Goal: Book appointment/travel/reservation

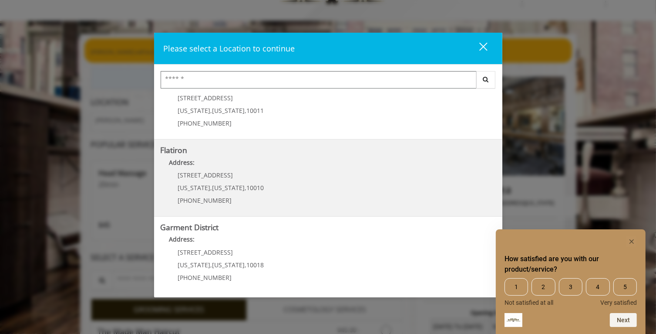
scroll to position [183, 0]
click at [259, 180] on div "10 E 23rd St New York , New York , 10010 (917) 475-1765" at bounding box center [215, 191] width 108 height 38
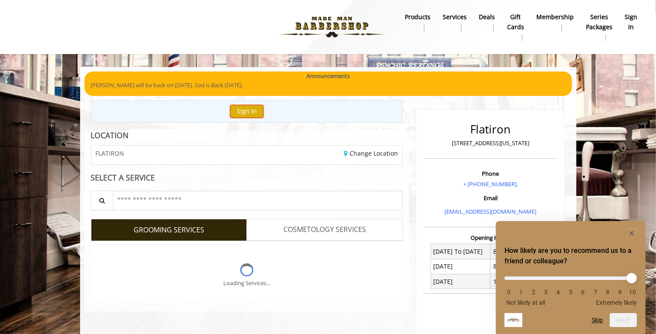
click at [247, 112] on button "Sign In" at bounding box center [246, 111] width 33 height 13
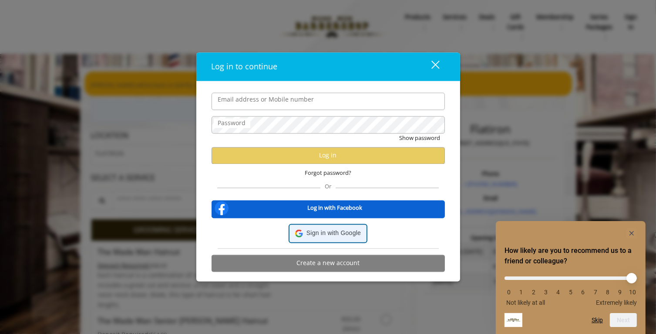
click at [326, 235] on span "Sign in with Google" at bounding box center [334, 233] width 54 height 10
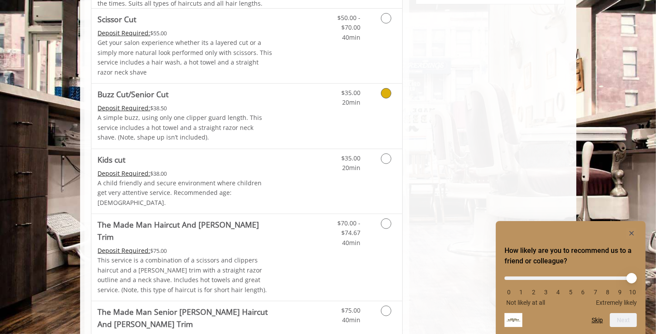
scroll to position [433, 0]
click at [389, 217] on icon "Grooming services" at bounding box center [386, 222] width 10 height 10
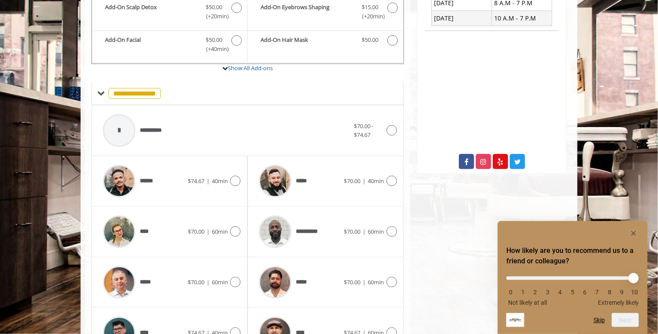
scroll to position [264, 0]
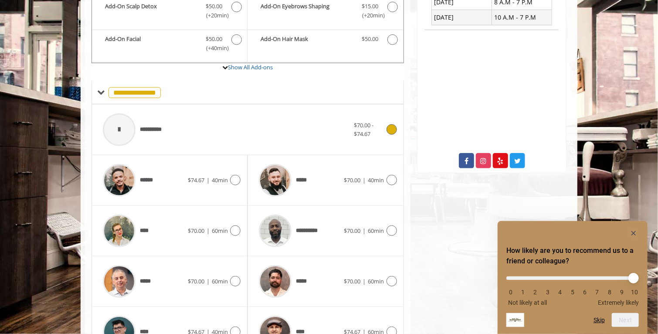
click at [391, 124] on icon at bounding box center [391, 129] width 10 height 10
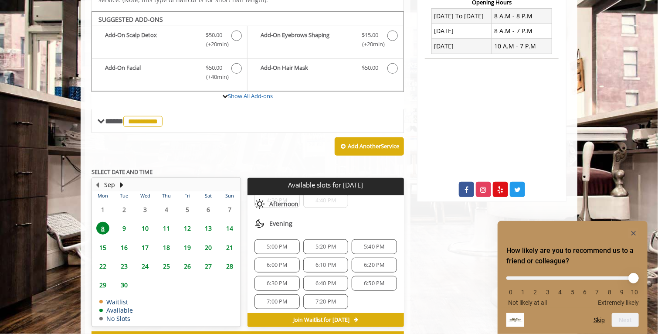
scroll to position [234, 0]
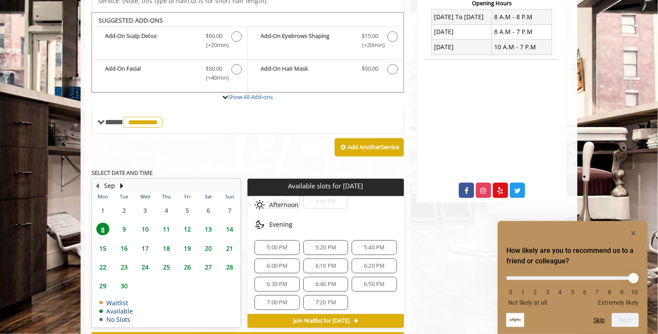
click at [321, 244] on span "5:20 PM" at bounding box center [325, 247] width 20 height 7
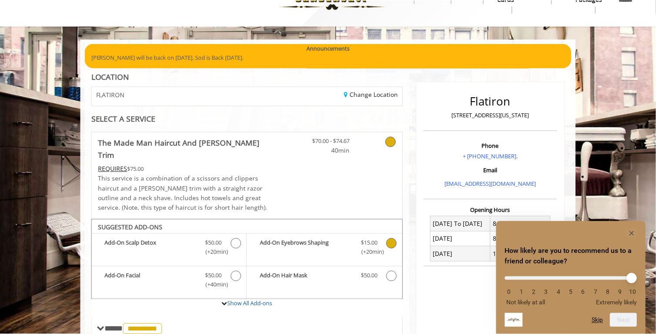
scroll to position [0, 0]
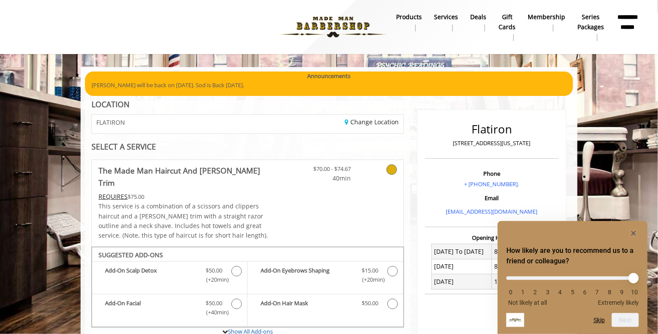
click at [628, 24] on b "**********" at bounding box center [627, 22] width 23 height 20
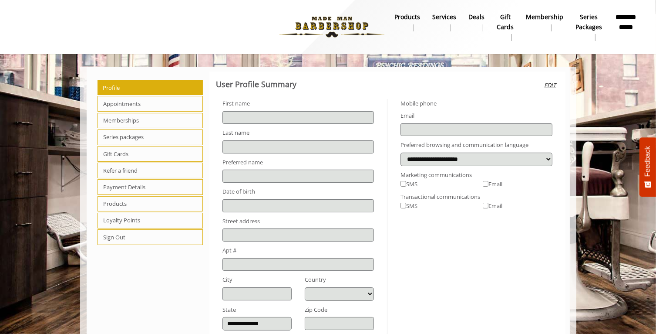
type input "*******"
type input "********"
type input "**********"
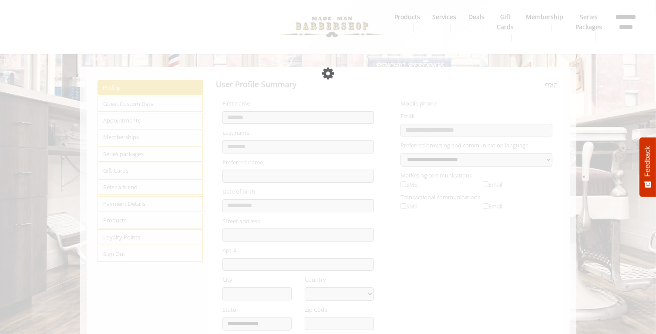
select select "***"
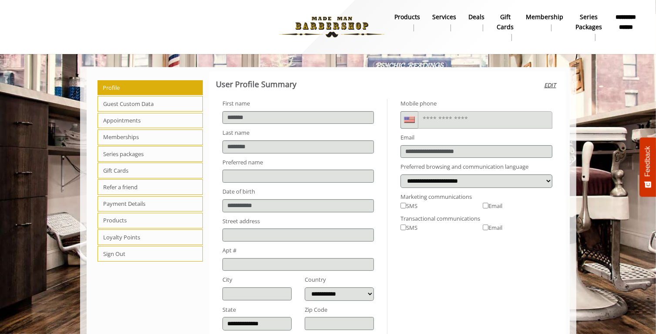
click at [130, 119] on span "Appointments" at bounding box center [151, 121] width 106 height 16
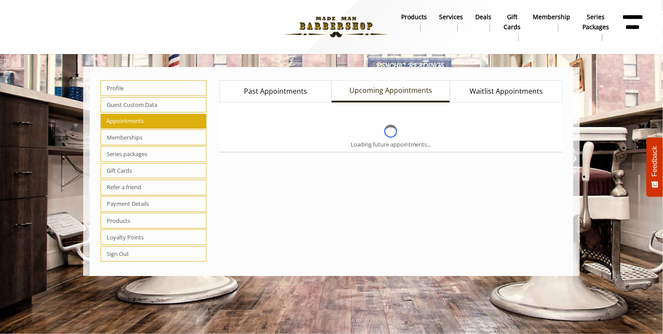
click at [269, 91] on span "Past Appointments" at bounding box center [275, 91] width 63 height 11
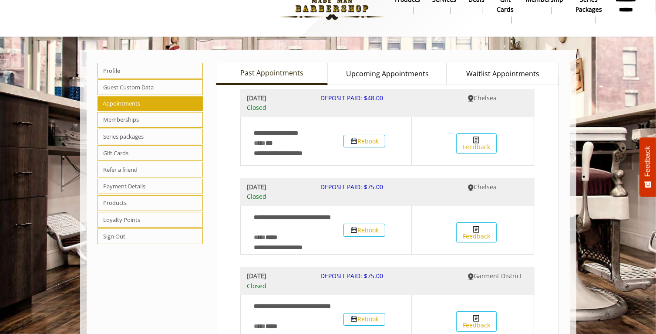
scroll to position [17, 0]
click at [372, 227] on button "Rebook" at bounding box center [365, 229] width 42 height 13
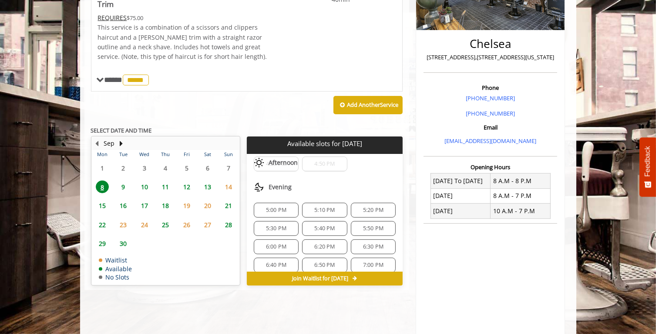
scroll to position [218, 0]
click at [371, 203] on span "5:20 PM" at bounding box center [373, 206] width 20 height 7
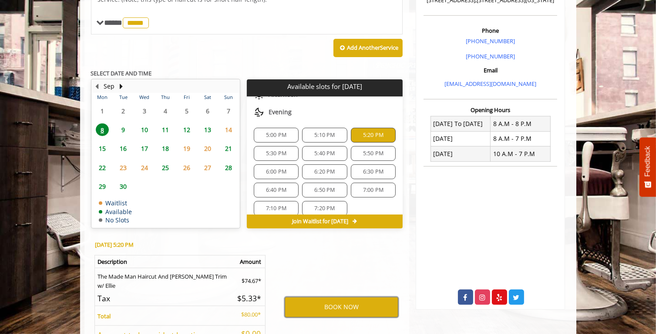
scroll to position [236, 0]
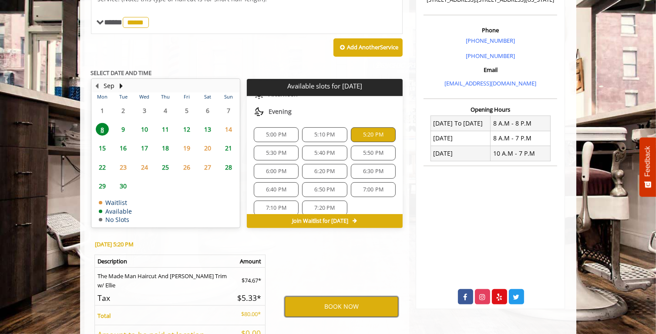
click at [335, 296] on button "BOOK NOW" at bounding box center [342, 306] width 114 height 20
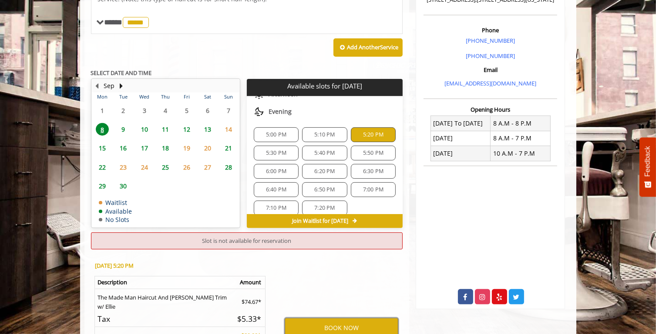
scroll to position [321, 0]
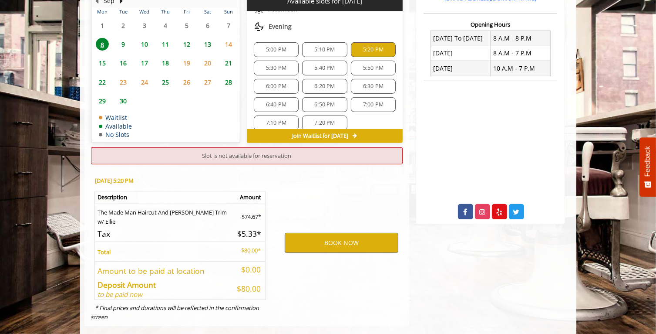
click at [324, 46] on span "5:10 PM" at bounding box center [325, 49] width 20 height 7
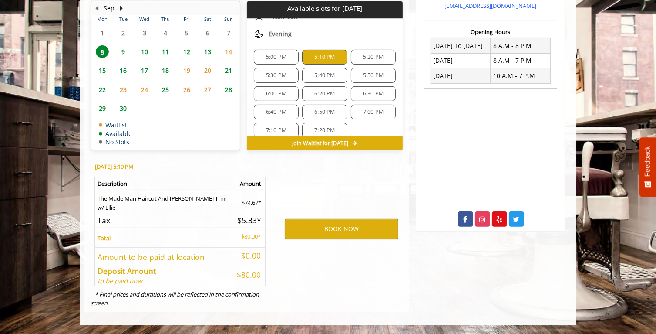
scroll to position [300, 0]
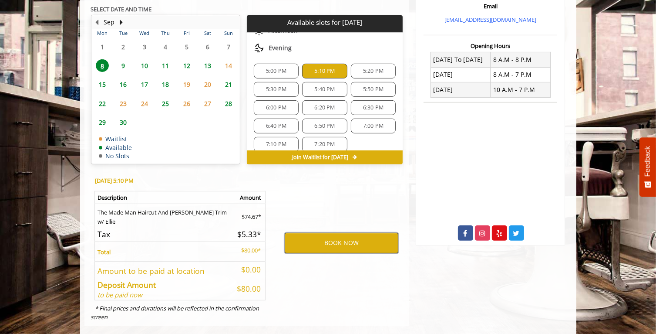
click at [336, 233] on button "BOOK NOW" at bounding box center [342, 243] width 114 height 20
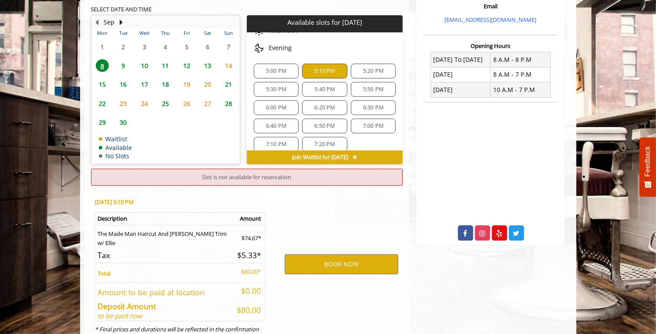
click at [105, 59] on span "8" at bounding box center [102, 65] width 13 height 13
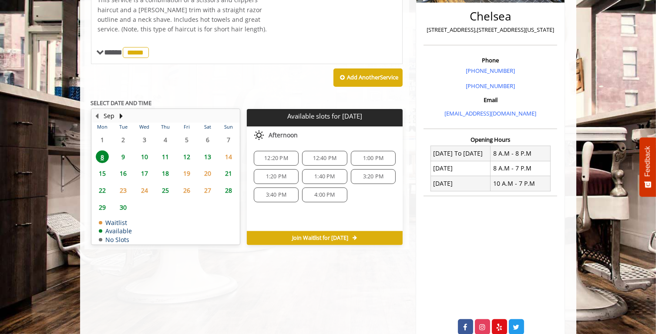
scroll to position [207, 0]
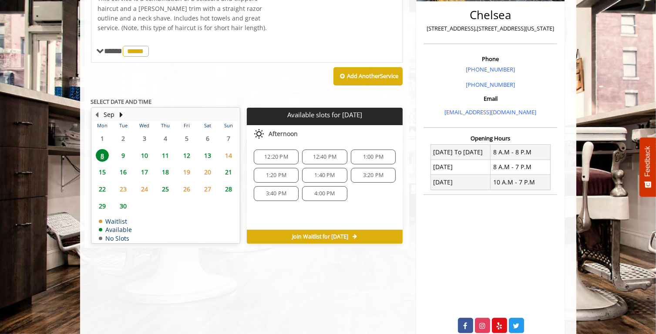
click at [127, 149] on span "9" at bounding box center [123, 155] width 13 height 13
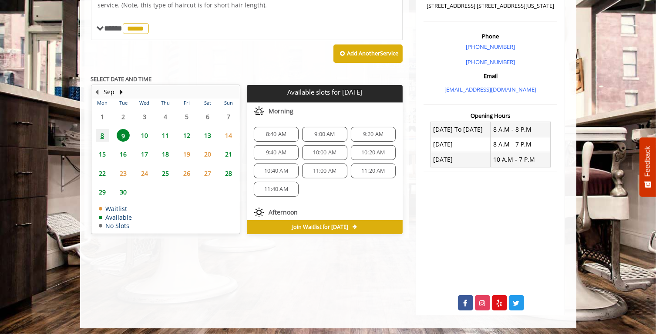
scroll to position [232, 0]
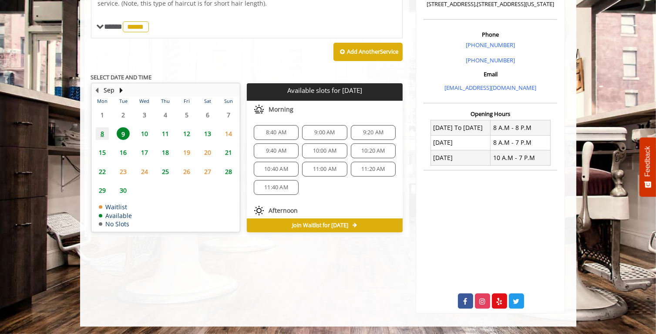
click at [100, 127] on span "8" at bounding box center [102, 133] width 13 height 13
